Goal: Find specific page/section: Find specific page/section

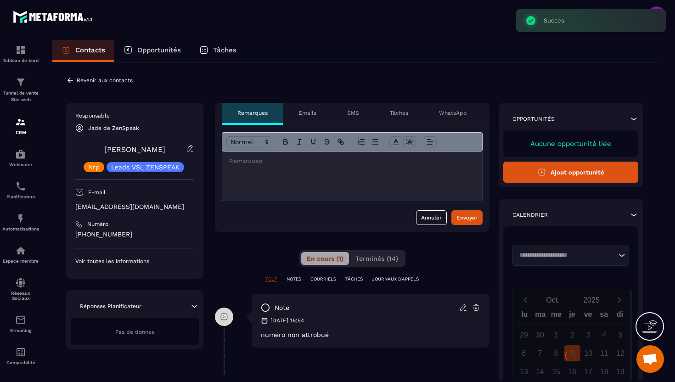
click at [69, 79] on icon at bounding box center [70, 80] width 6 height 5
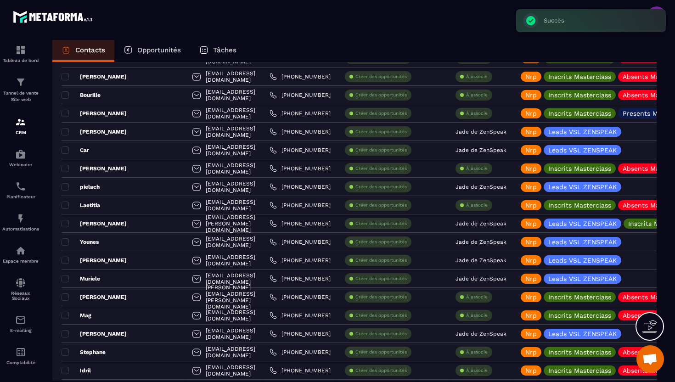
scroll to position [1379, 0]
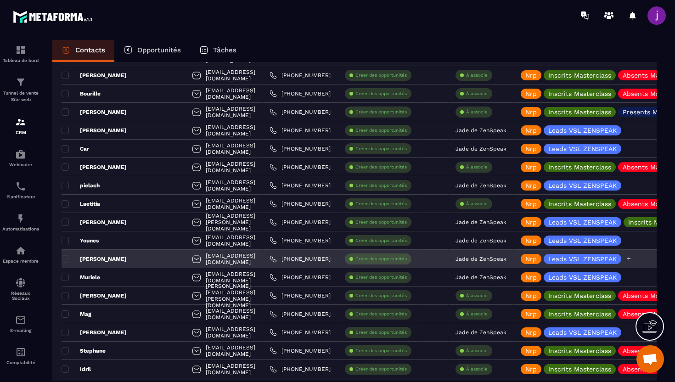
click at [629, 259] on icon at bounding box center [629, 259] width 6 height 6
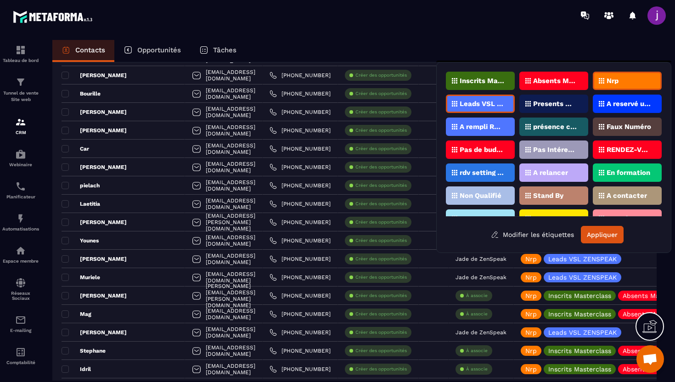
click at [612, 82] on p "Nrp" at bounding box center [612, 81] width 12 height 6
click at [612, 123] on p "Faux Numéro" at bounding box center [628, 126] width 45 height 6
click at [627, 85] on div "Nrp" at bounding box center [627, 81] width 69 height 18
click at [605, 231] on button "Appliquer" at bounding box center [602, 234] width 43 height 17
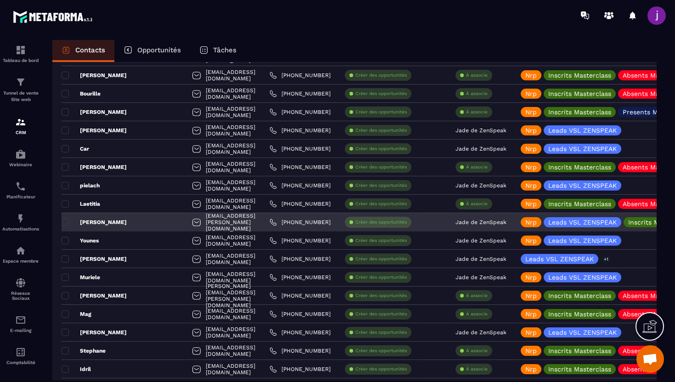
click at [142, 224] on div "[PERSON_NAME]" at bounding box center [123, 222] width 123 height 18
